Goal: Navigation & Orientation: Find specific page/section

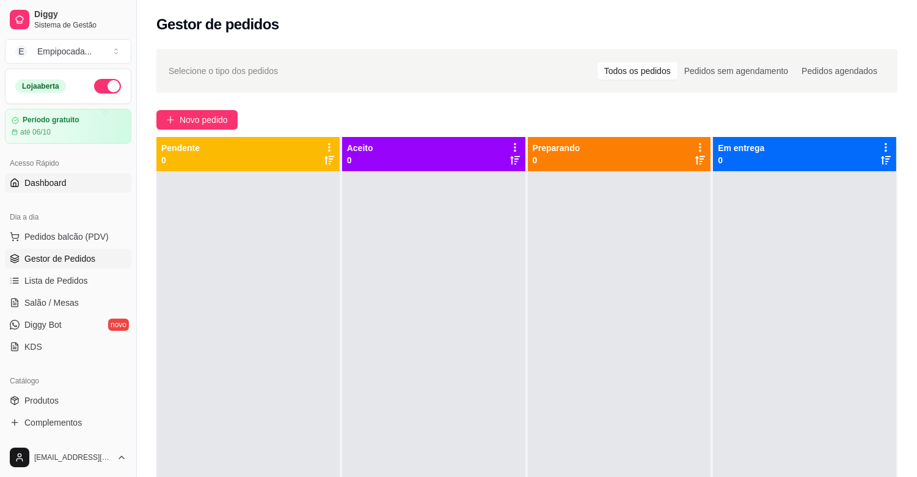
click at [49, 185] on span "Dashboard" at bounding box center [45, 183] width 42 height 12
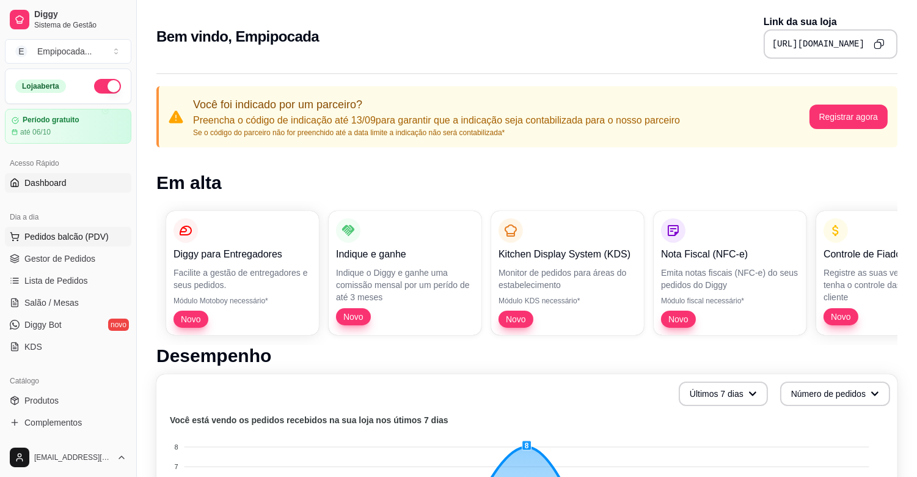
click at [23, 243] on button "Pedidos balcão (PDV)" at bounding box center [68, 237] width 126 height 20
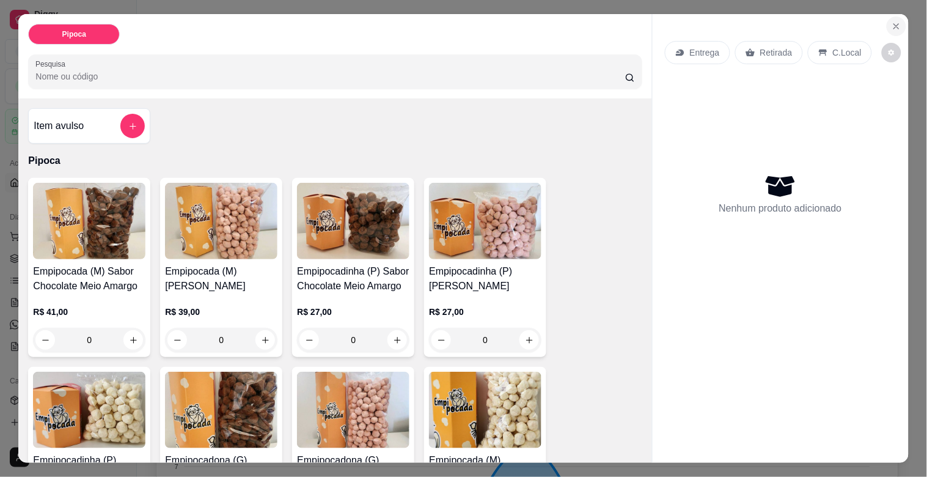
click at [897, 20] on button "Close" at bounding box center [897, 26] width 20 height 20
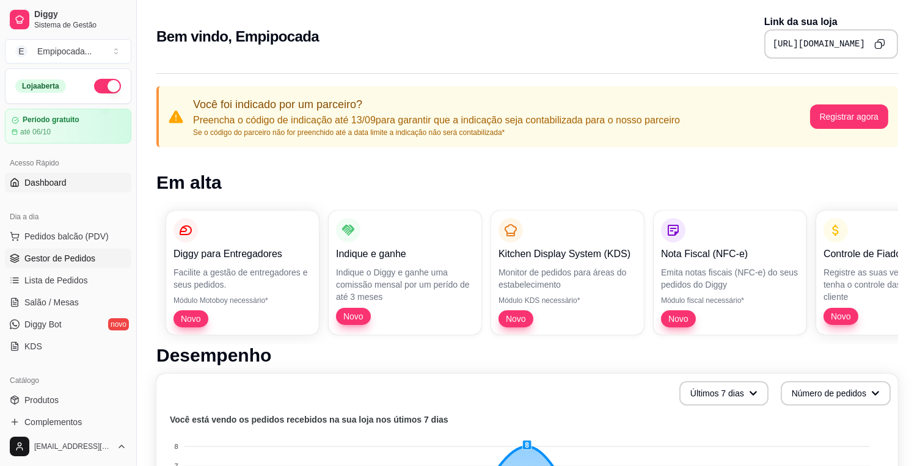
click at [57, 258] on span "Gestor de Pedidos" at bounding box center [59, 258] width 71 height 12
